Goal: Navigation & Orientation: Find specific page/section

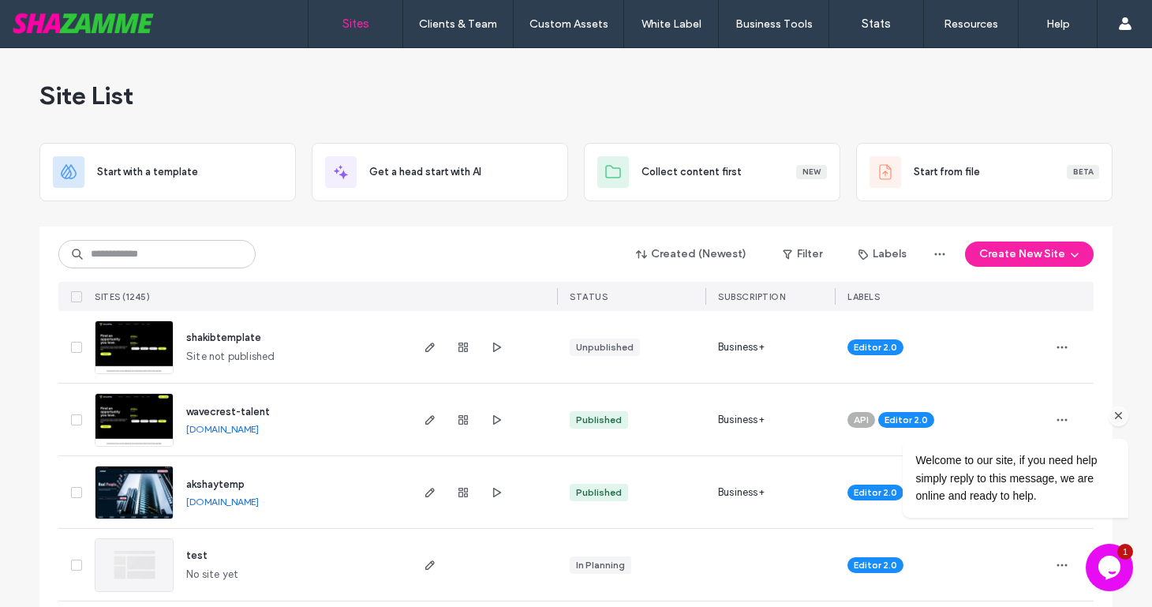
click at [1117, 416] on icon "Chat attention grabber" at bounding box center [1119, 416] width 14 height 14
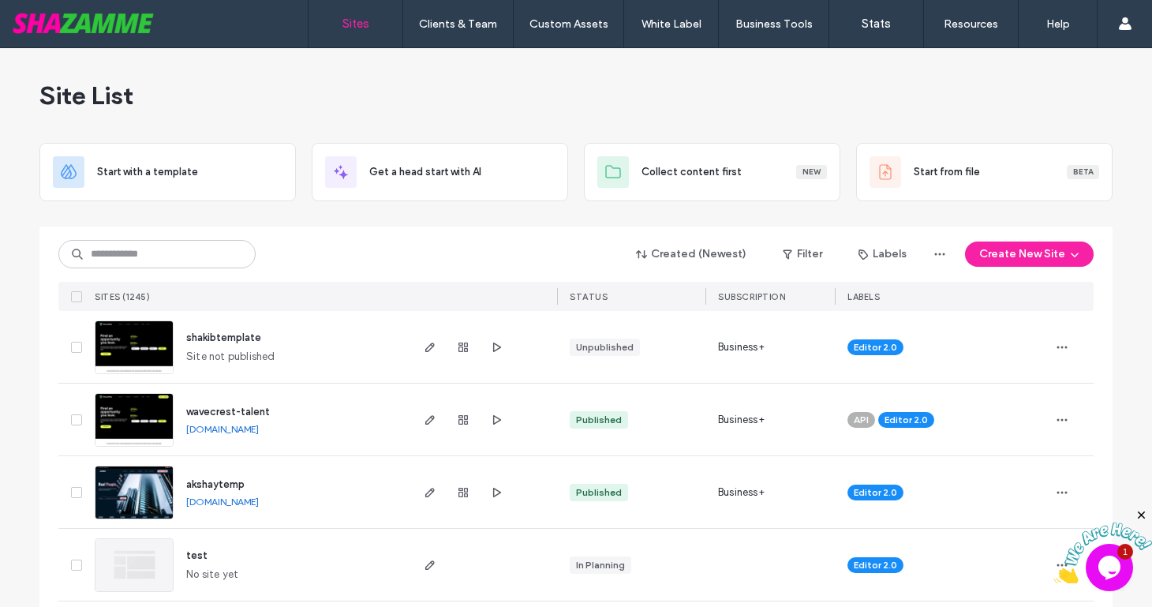
click at [1141, 514] on icon "Close" at bounding box center [1142, 515] width 14 height 14
click at [188, 253] on input at bounding box center [156, 254] width 197 height 28
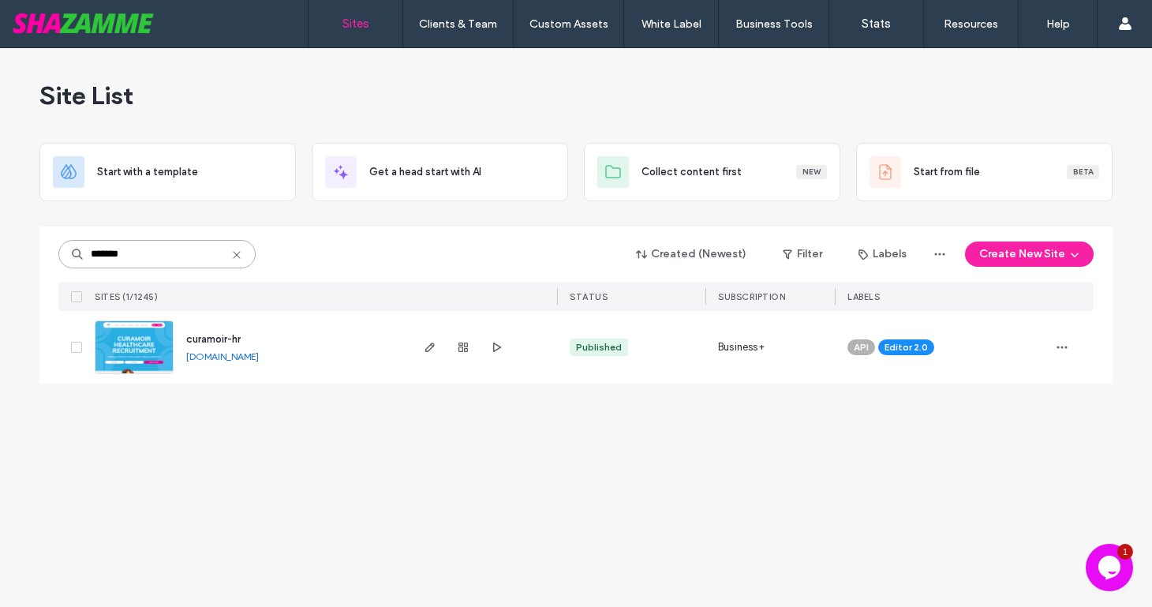
type input "*******"
click at [205, 340] on span "curamoir-hr" at bounding box center [213, 339] width 54 height 12
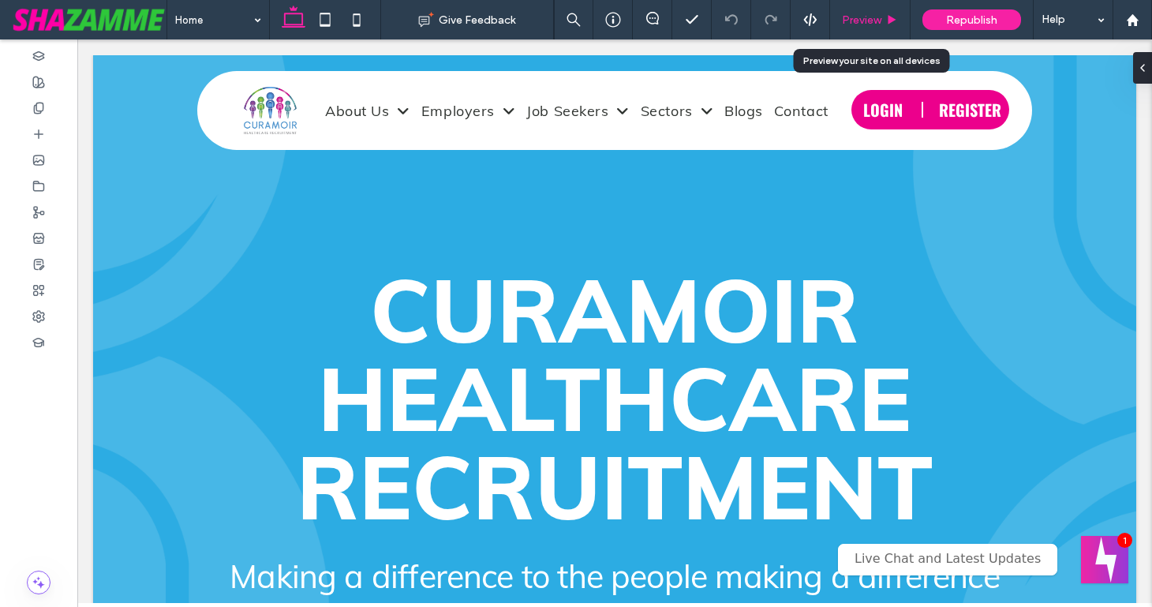
click at [865, 24] on span "Preview" at bounding box center [861, 19] width 39 height 13
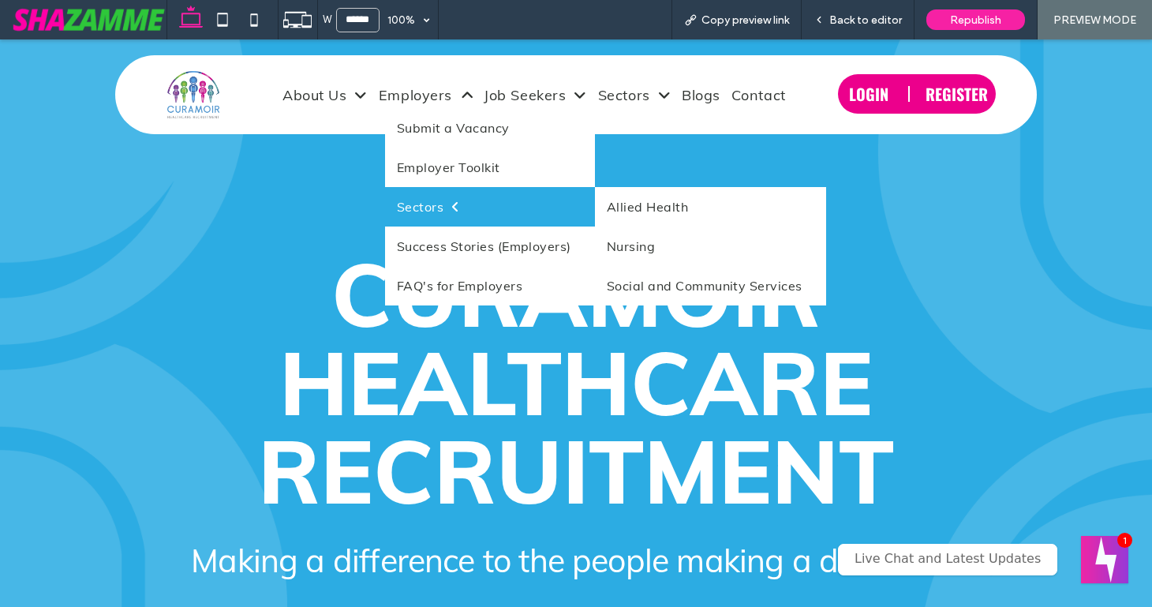
click at [424, 200] on span "Sectors" at bounding box center [428, 207] width 63 height 16
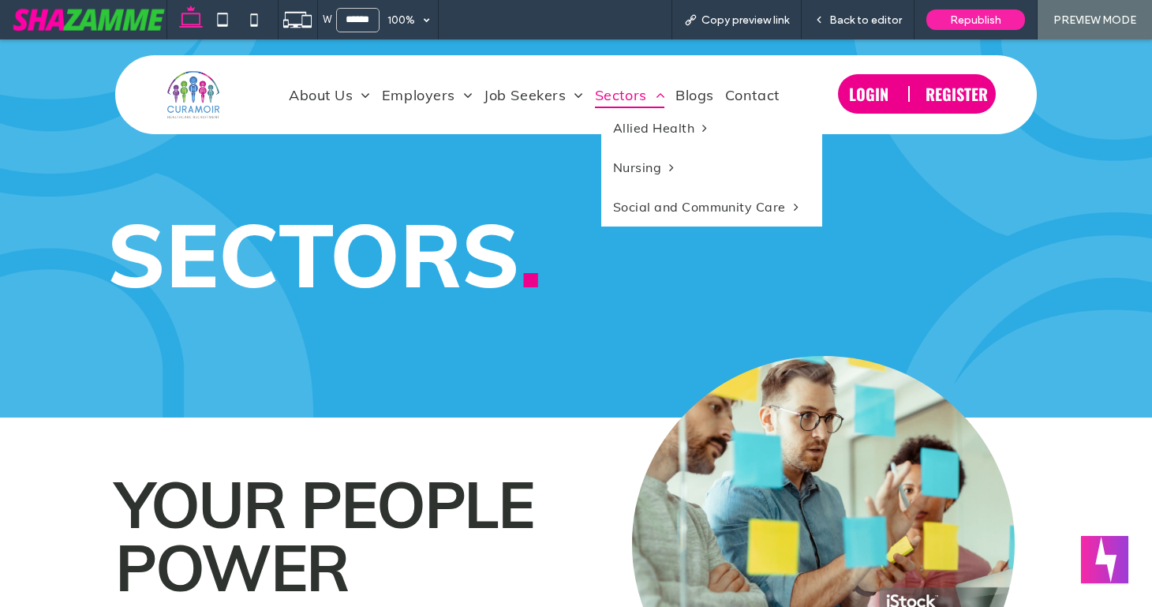
click at [629, 99] on span "Sectors" at bounding box center [629, 94] width 69 height 27
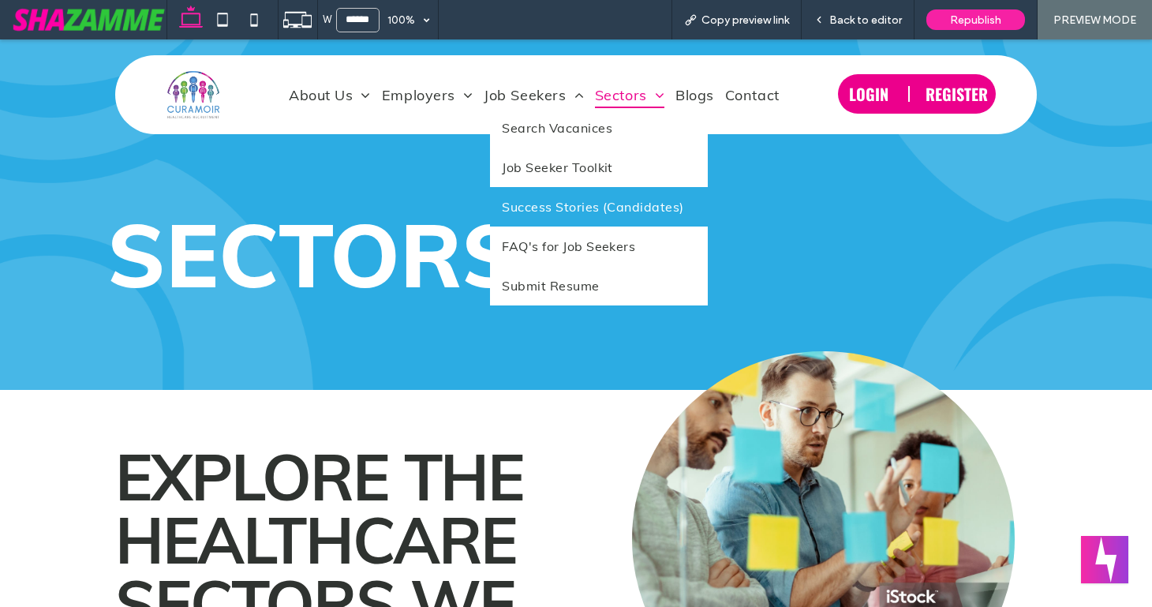
click at [538, 195] on link "Success Stories (Candidates)" at bounding box center [598, 206] width 217 height 39
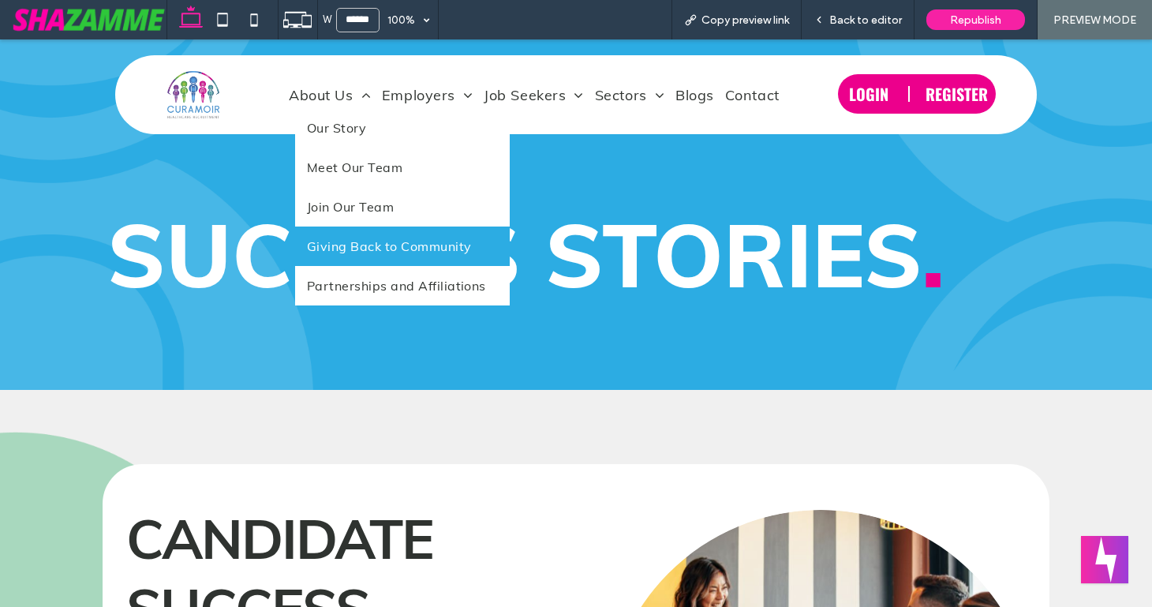
click at [329, 240] on span "Giving Back to Community" at bounding box center [389, 246] width 165 height 16
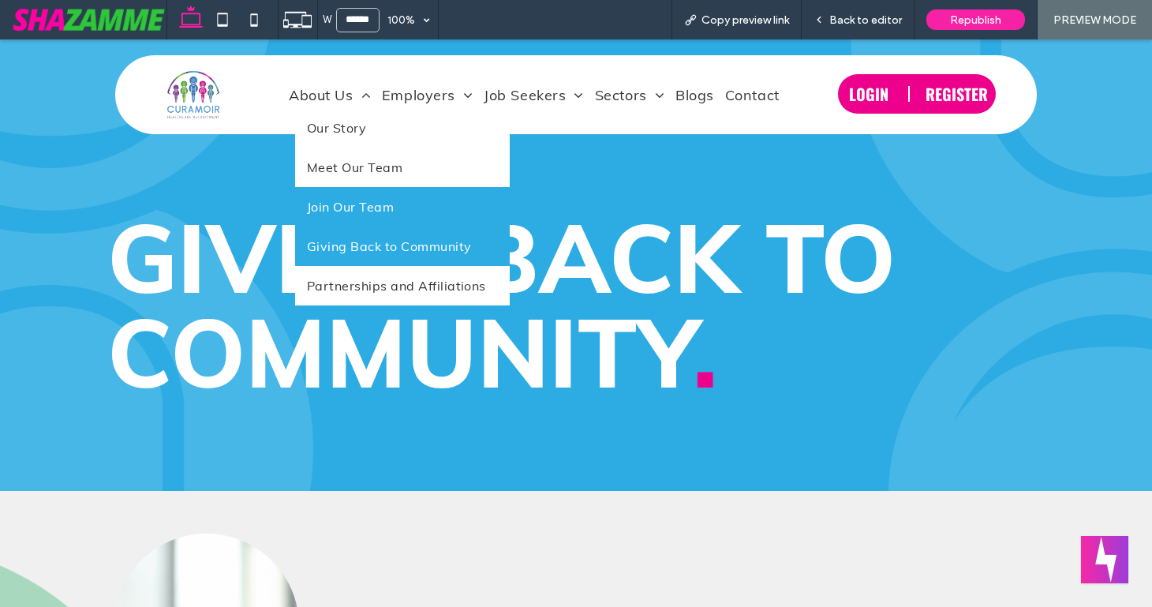
click at [332, 206] on span "Join Our Team" at bounding box center [350, 207] width 87 height 16
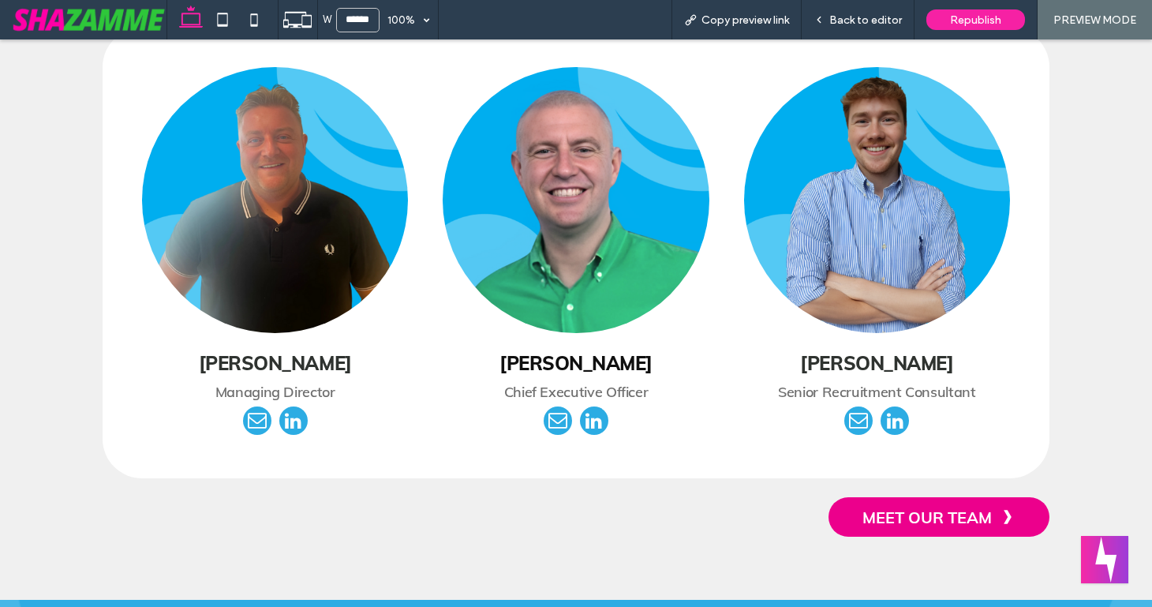
scroll to position [2096, 0]
